Goal: Find specific page/section: Find specific page/section

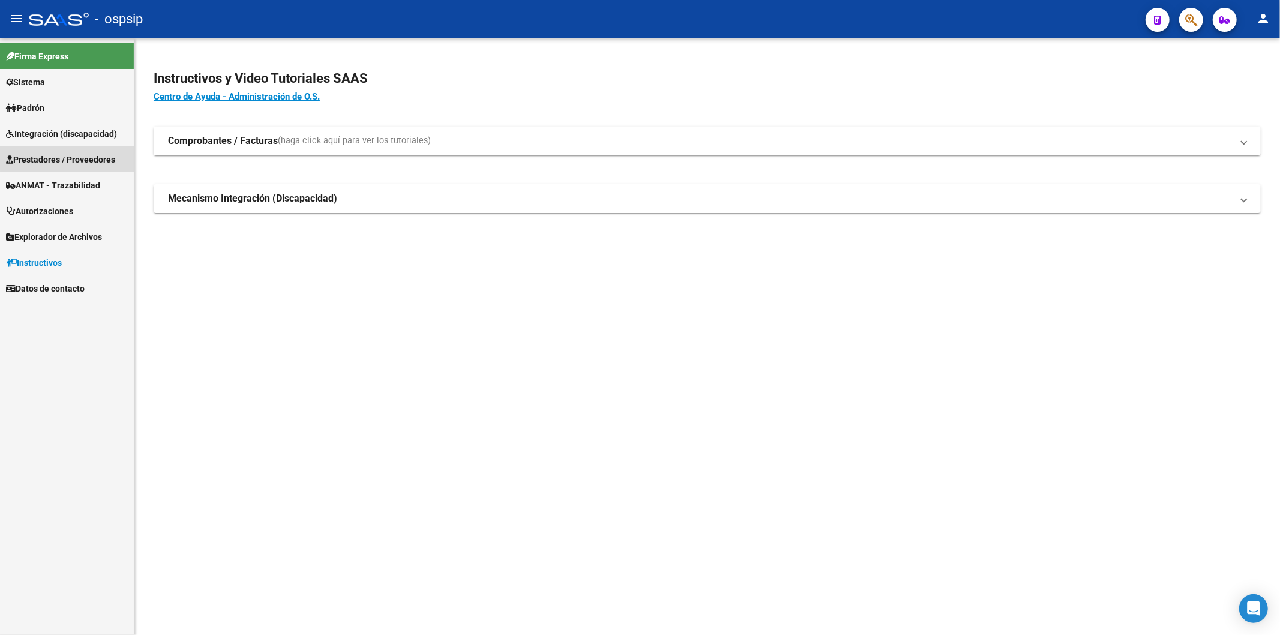
click at [70, 155] on span "Prestadores / Proveedores" at bounding box center [60, 159] width 109 height 13
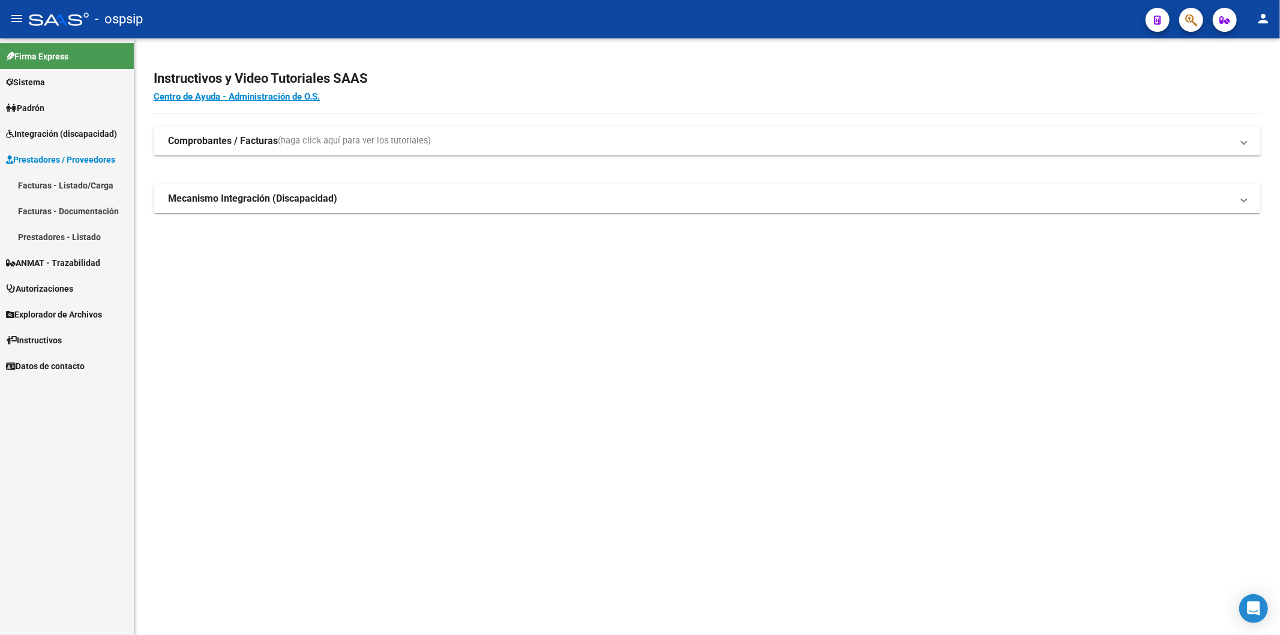
click at [90, 179] on link "Facturas - Listado/Carga" at bounding box center [67, 185] width 134 height 26
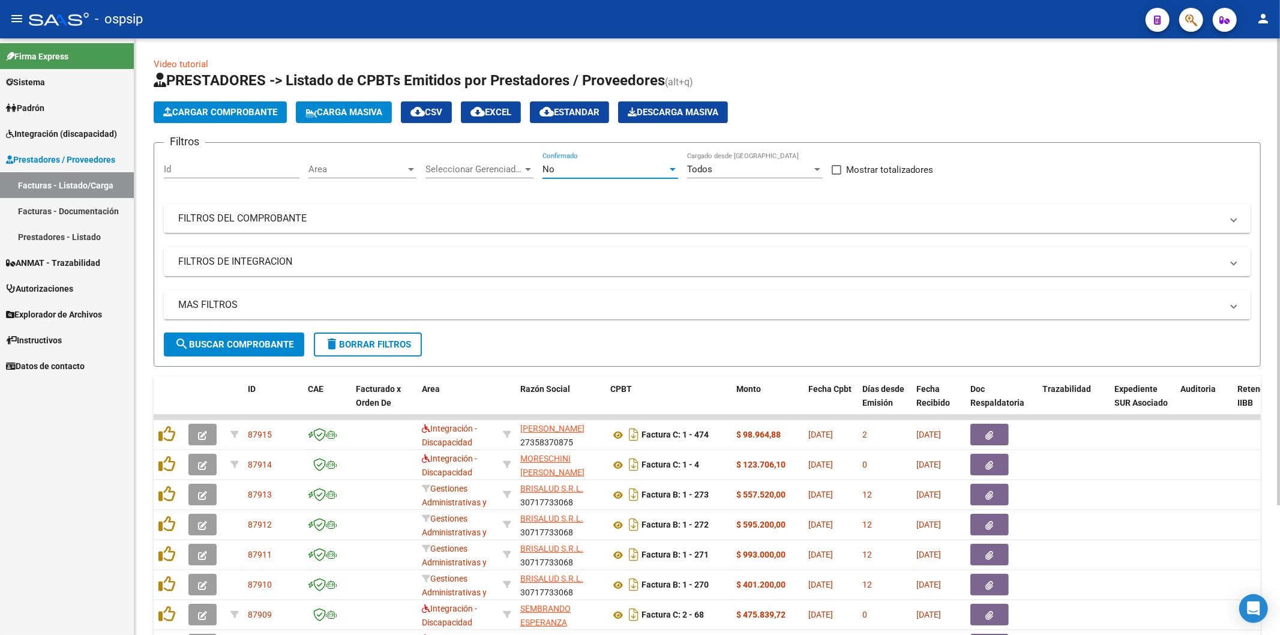
click at [676, 165] on div at bounding box center [672, 169] width 11 height 10
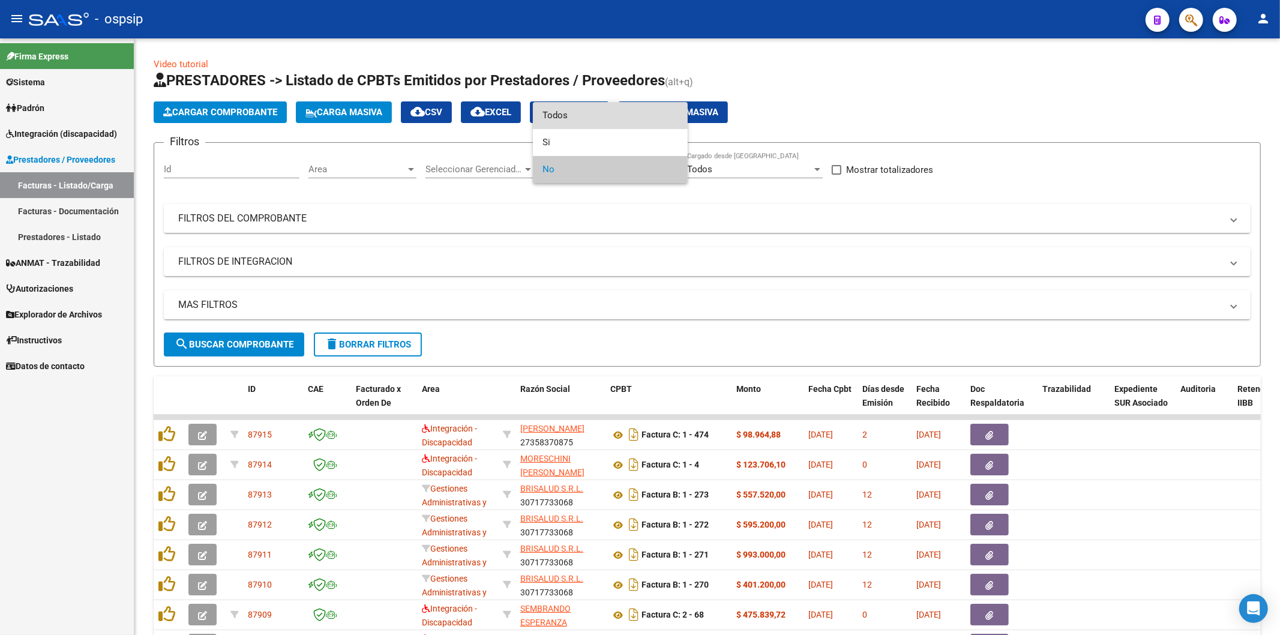
click at [609, 110] on span "Todos" at bounding box center [610, 115] width 136 height 27
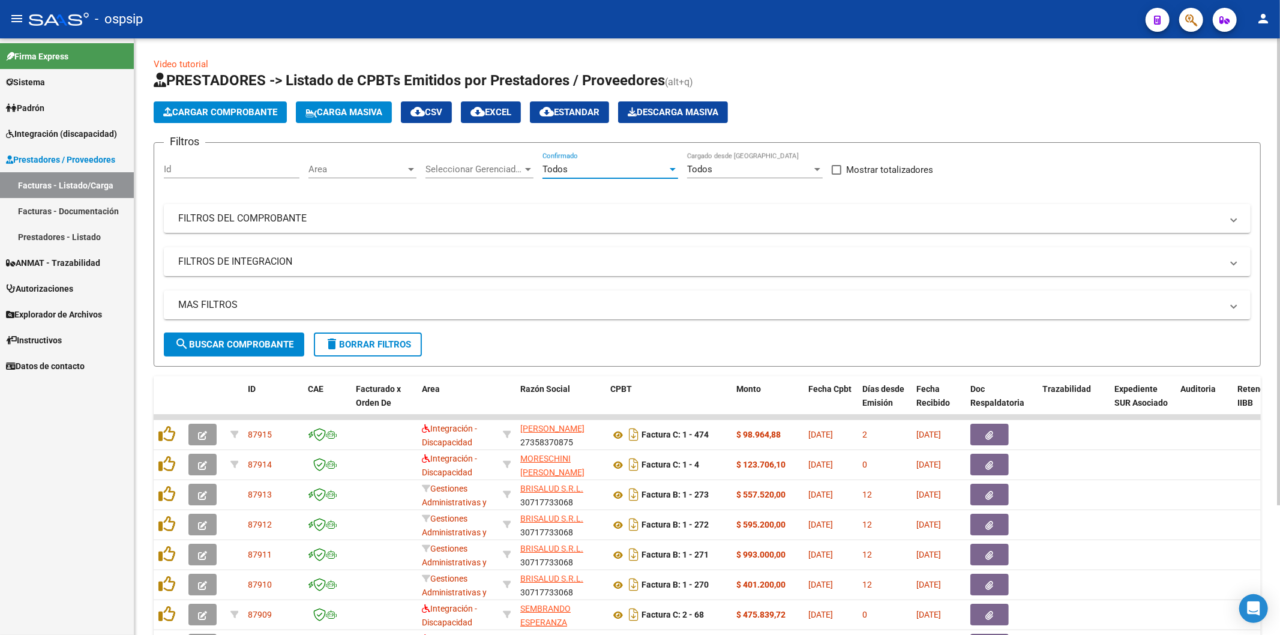
click at [260, 344] on span "search Buscar Comprobante" at bounding box center [234, 344] width 119 height 11
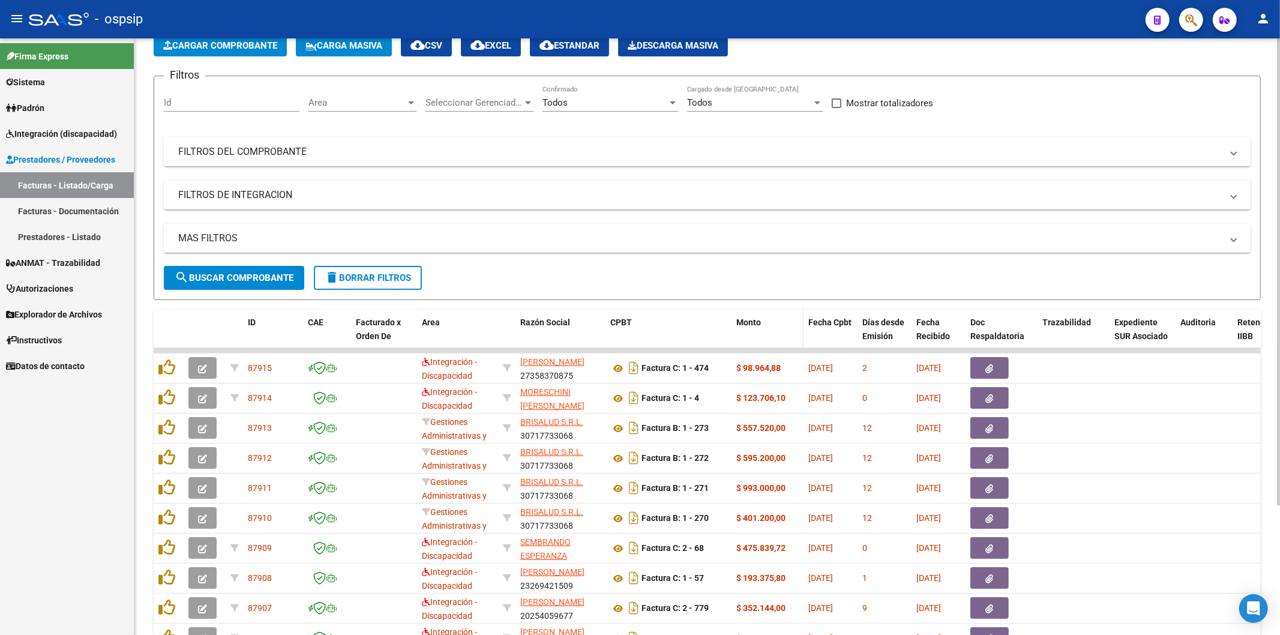
scroll to position [133, 0]
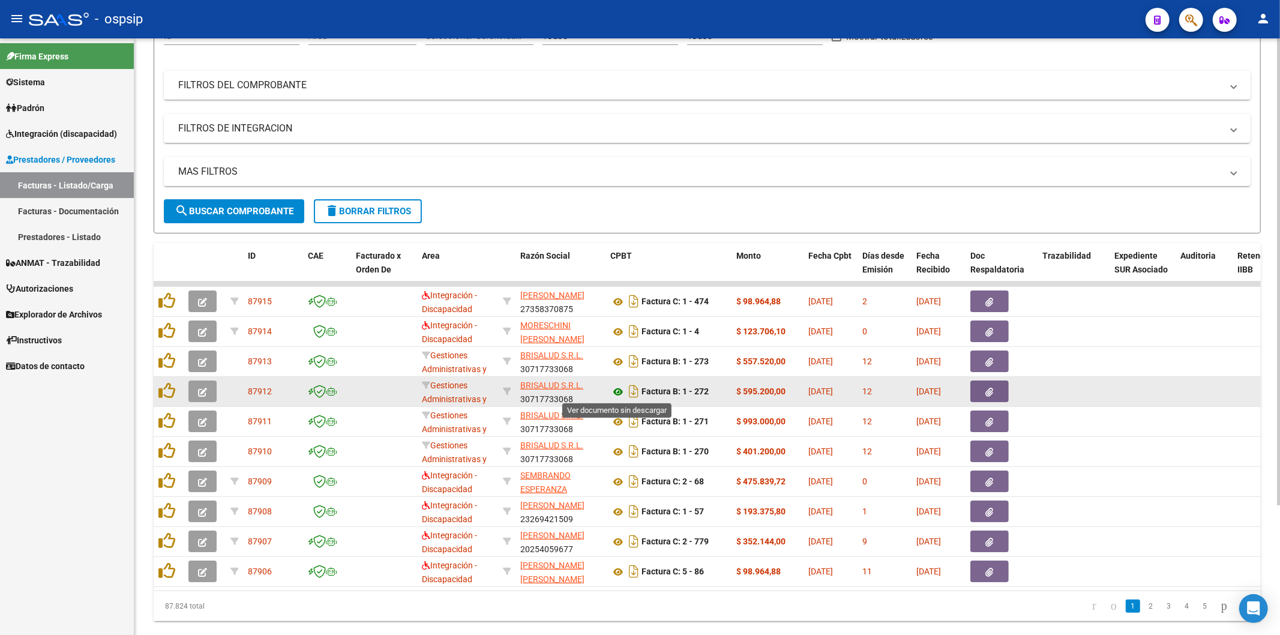
click at [618, 388] on icon at bounding box center [618, 392] width 16 height 14
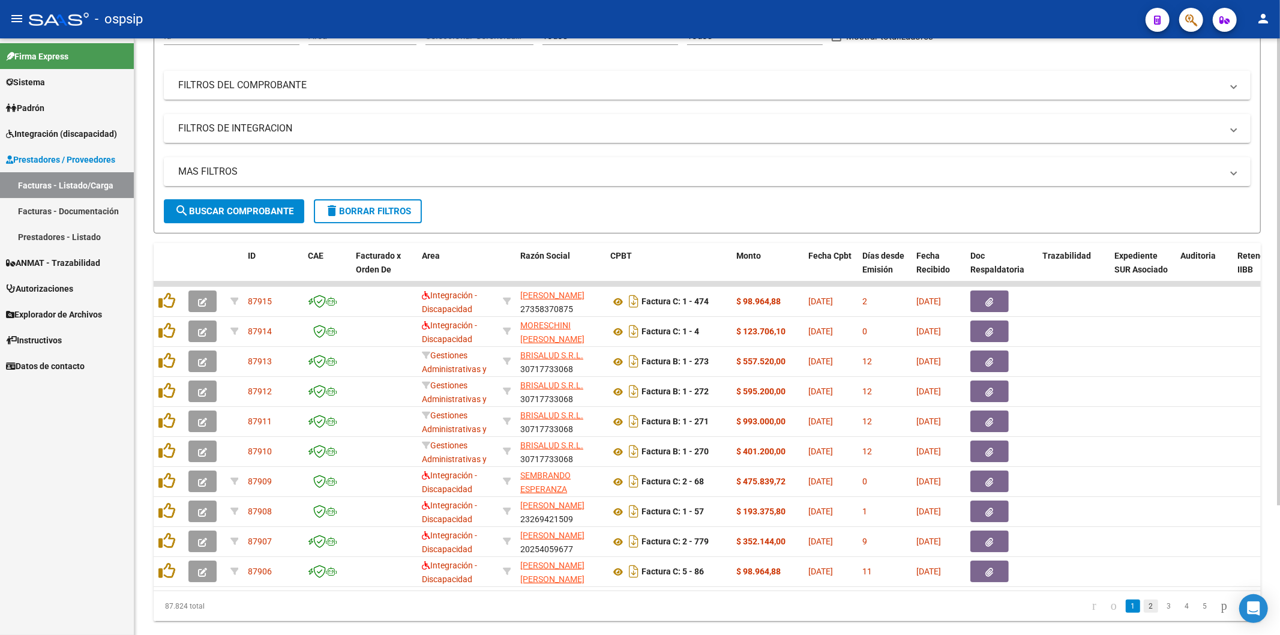
click at [1144, 613] on link "2" at bounding box center [1151, 605] width 14 height 13
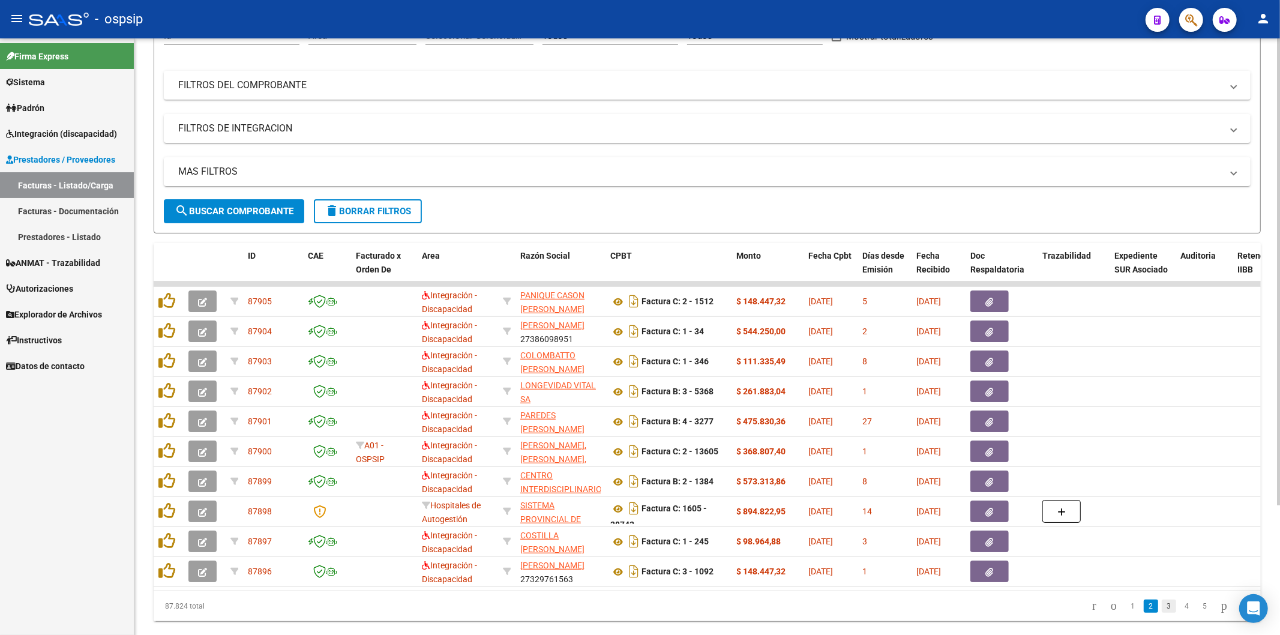
click at [1162, 613] on link "3" at bounding box center [1169, 605] width 14 height 13
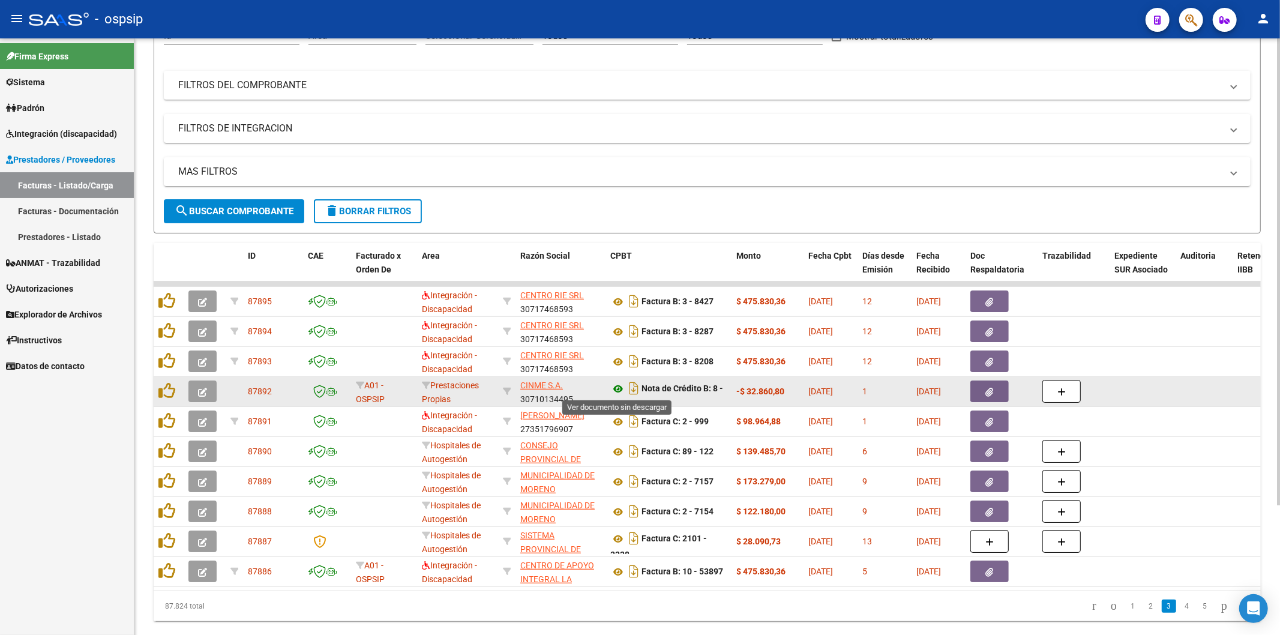
click at [617, 386] on icon at bounding box center [618, 389] width 16 height 14
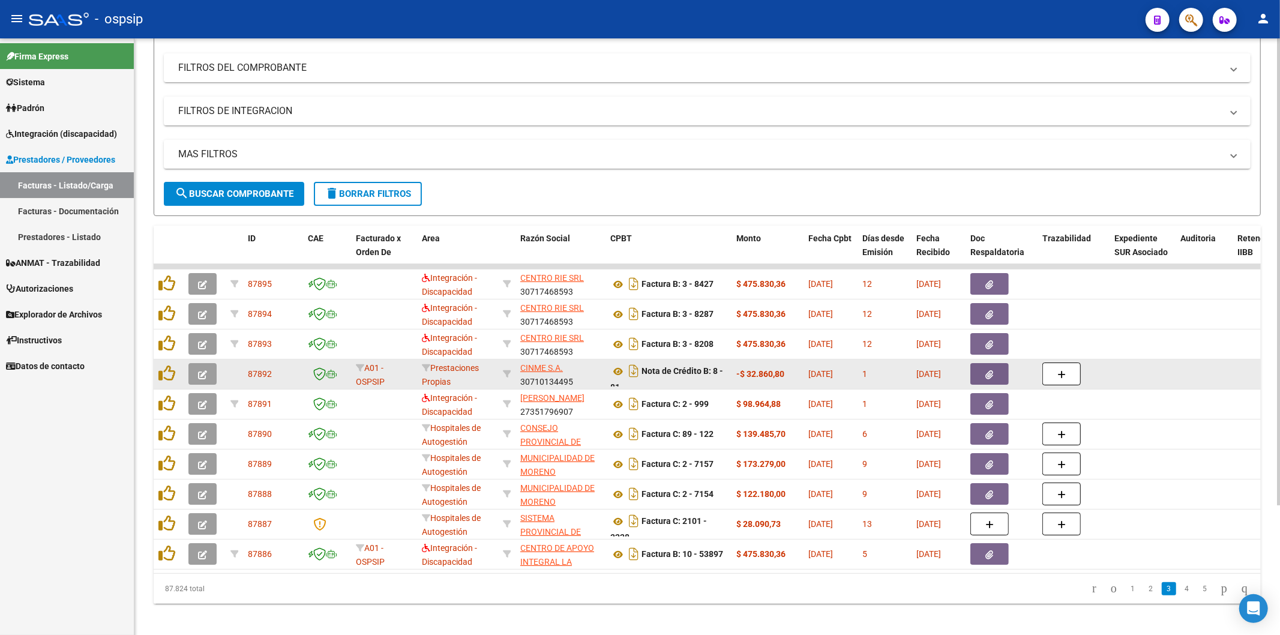
scroll to position [166, 0]
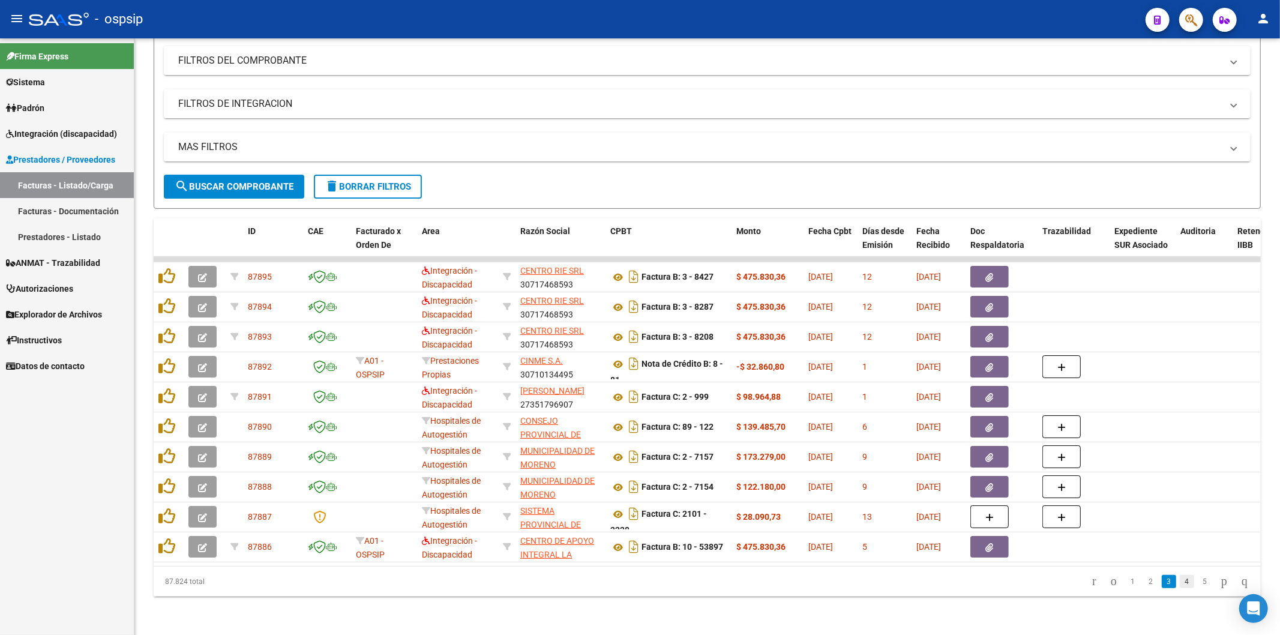
click at [1180, 582] on link "4" at bounding box center [1187, 581] width 14 height 13
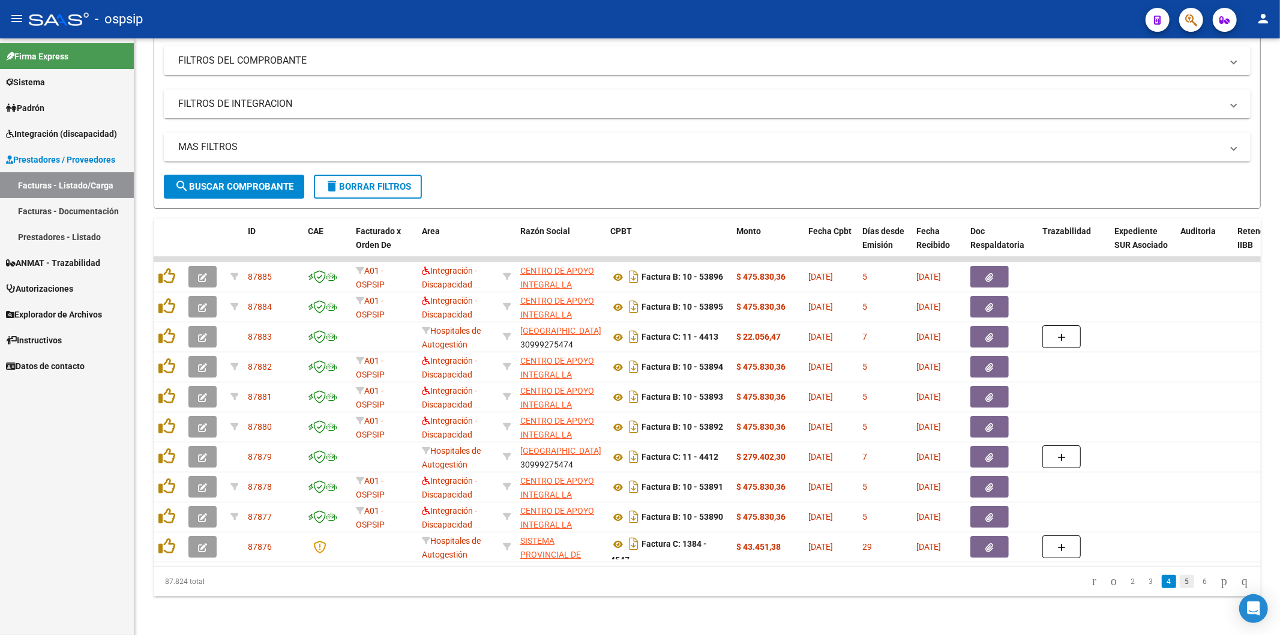
click at [1180, 581] on link "5" at bounding box center [1187, 581] width 14 height 13
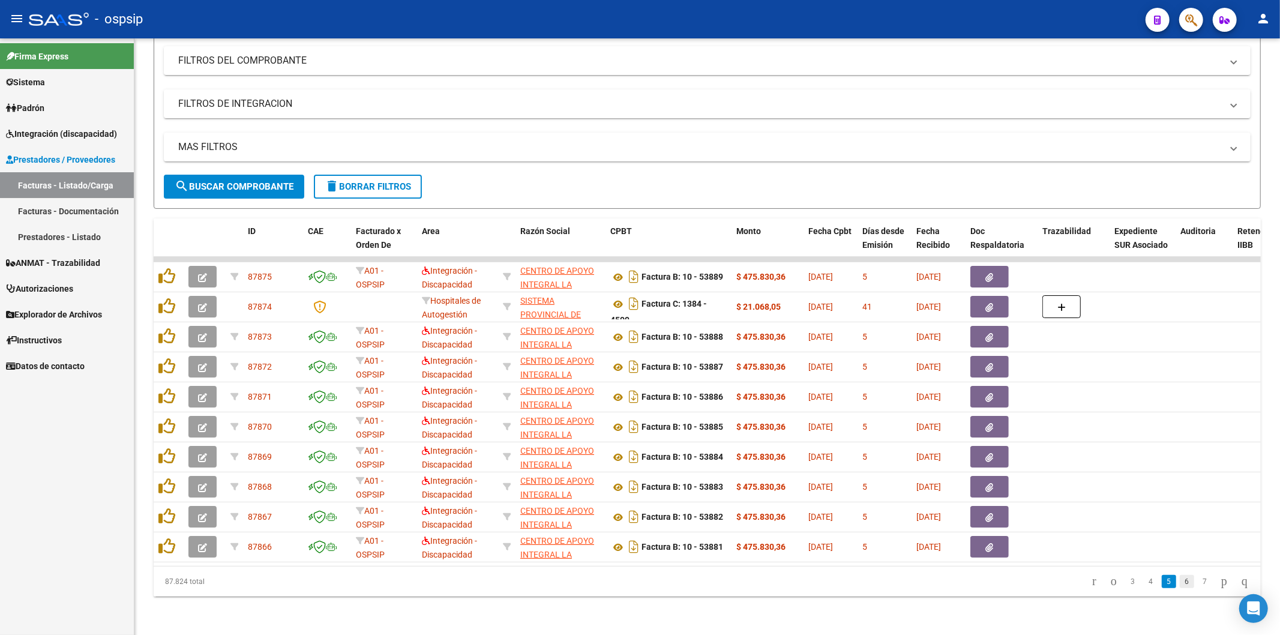
click at [1180, 583] on link "6" at bounding box center [1187, 581] width 14 height 13
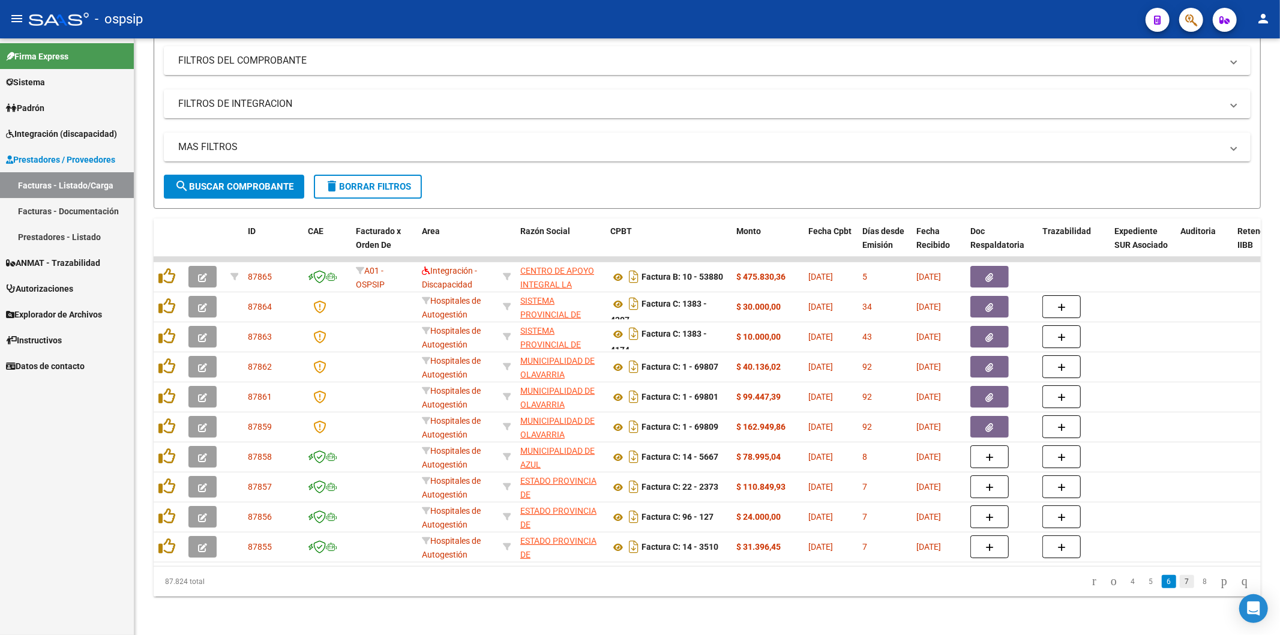
click at [1180, 583] on link "7" at bounding box center [1187, 581] width 14 height 13
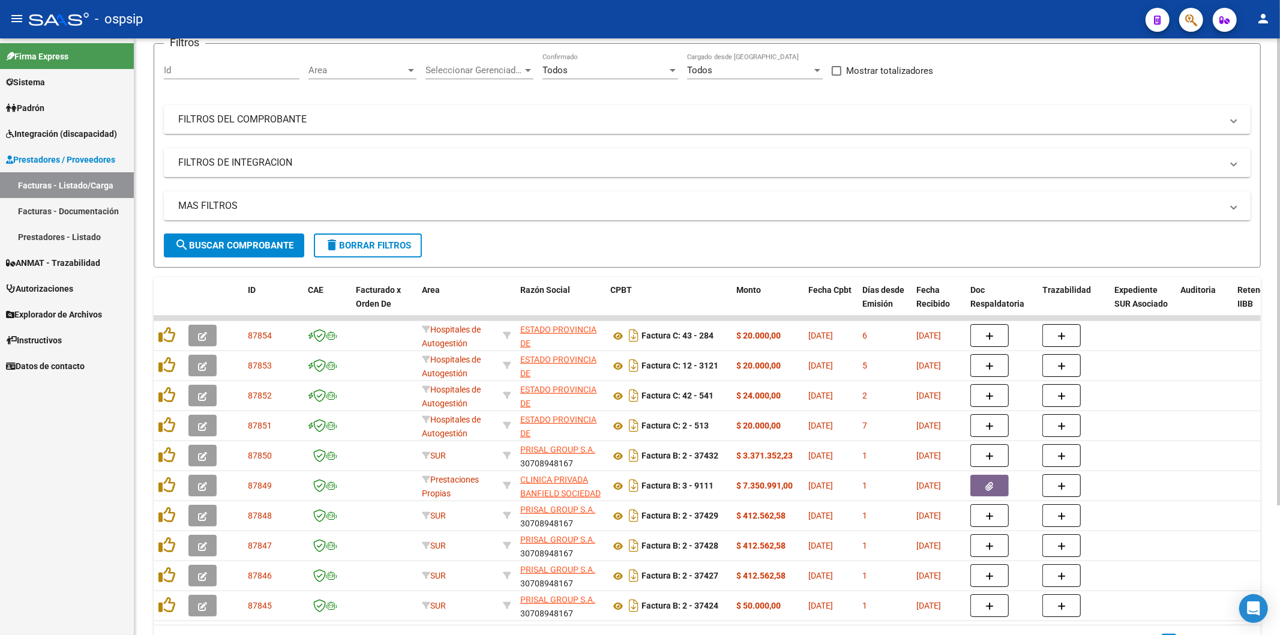
scroll to position [0, 0]
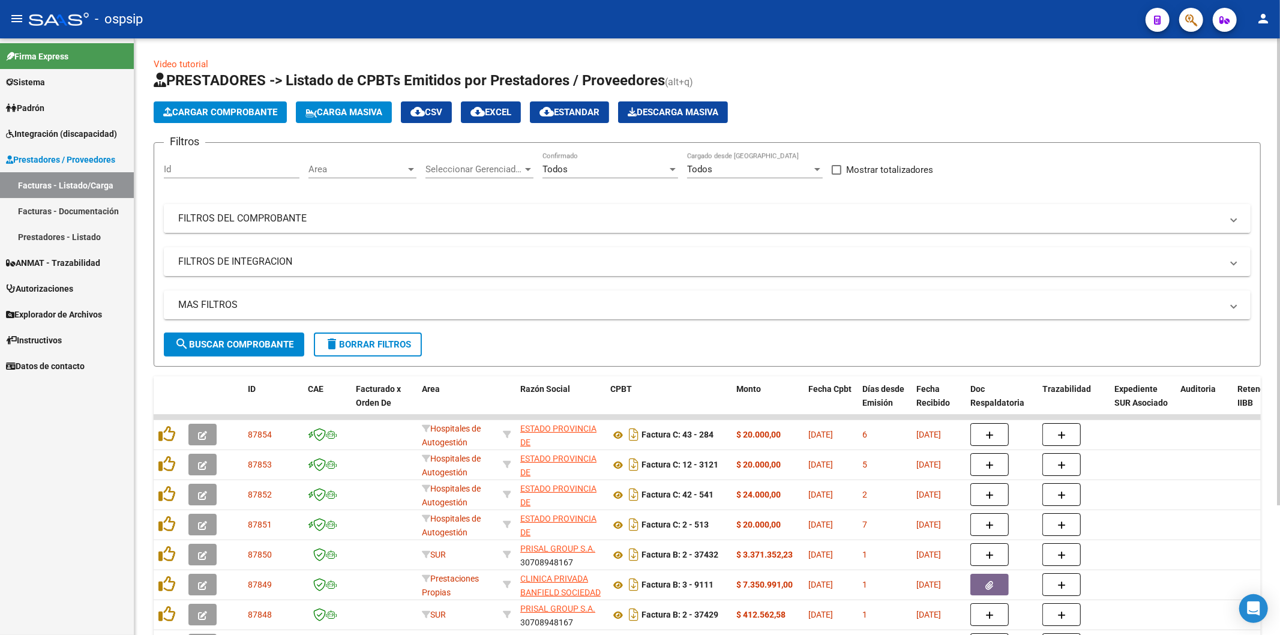
click at [1083, 218] on mat-panel-title "FILTROS DEL COMPROBANTE" at bounding box center [699, 218] width 1043 height 13
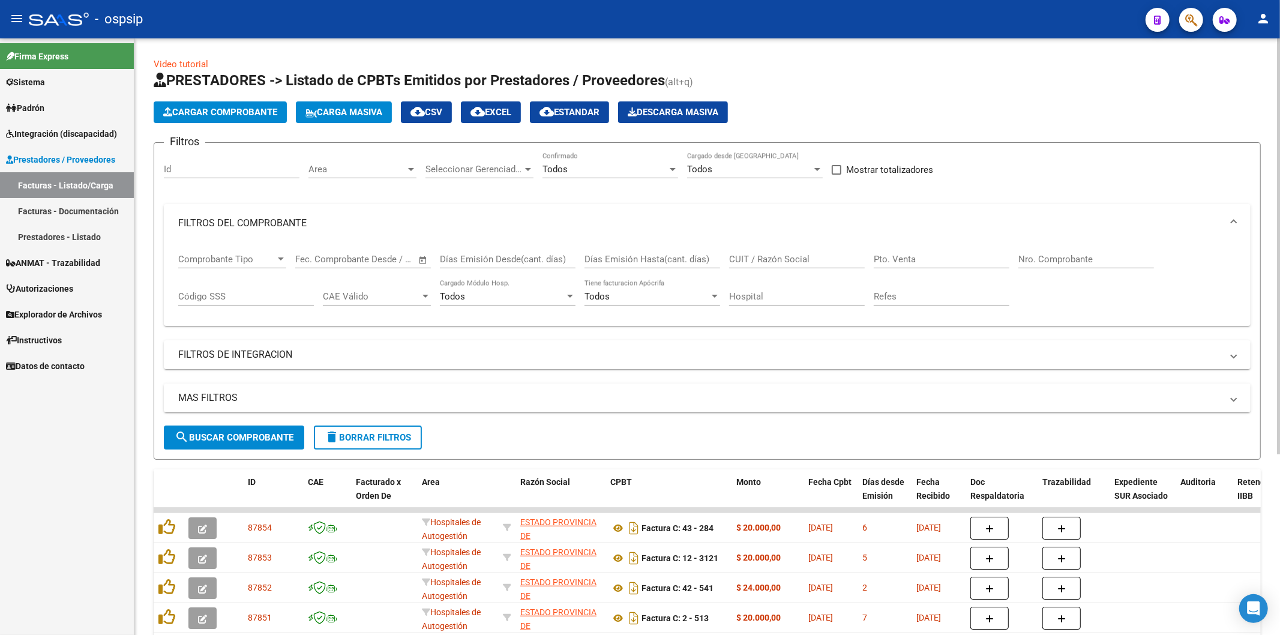
click at [1081, 264] on input "Nro. Comprobante" at bounding box center [1086, 259] width 136 height 11
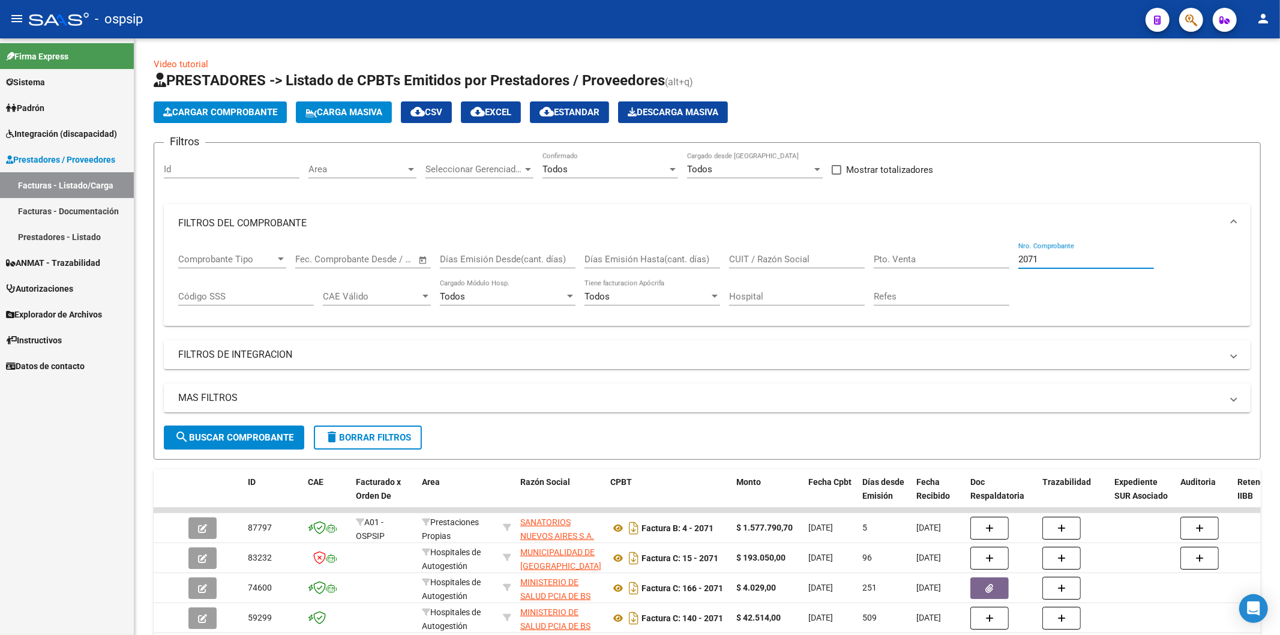
type input "2071"
